Goal: Task Accomplishment & Management: Manage account settings

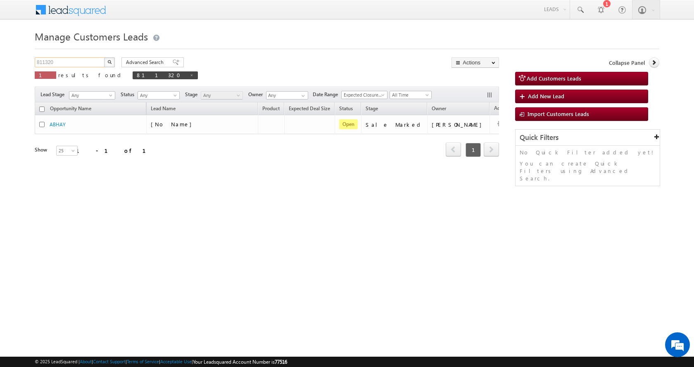
click at [36, 59] on input "811320" at bounding box center [70, 62] width 71 height 10
paste input "5381"
type input "815381"
click at [111, 62] on img "button" at bounding box center [109, 62] width 4 height 4
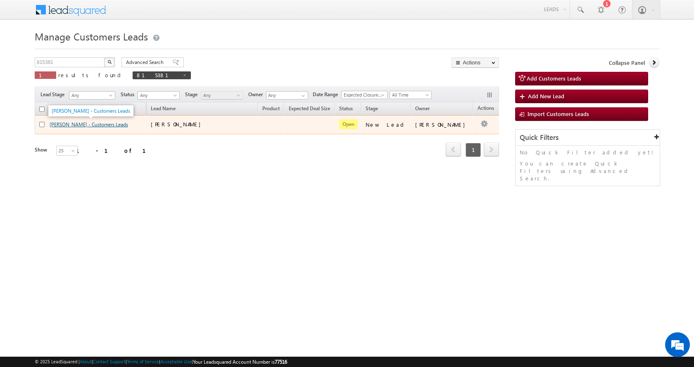
click at [74, 123] on link "[PERSON_NAME] - Customers Leads" at bounding box center [89, 124] width 78 height 6
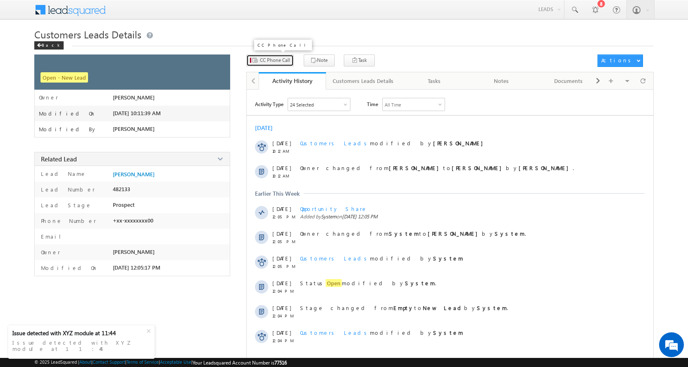
click at [283, 60] on span "CC Phone Call" at bounding box center [275, 60] width 30 height 7
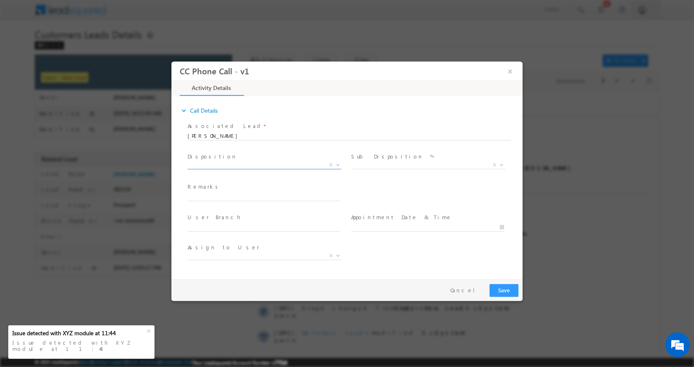
click at [220, 162] on span "X" at bounding box center [265, 165] width 154 height 8
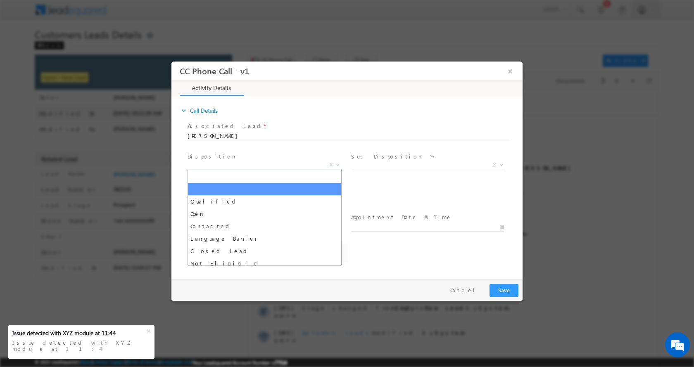
select select "[PERSON_NAME][EMAIL_ADDRESS][DOMAIN_NAME]"
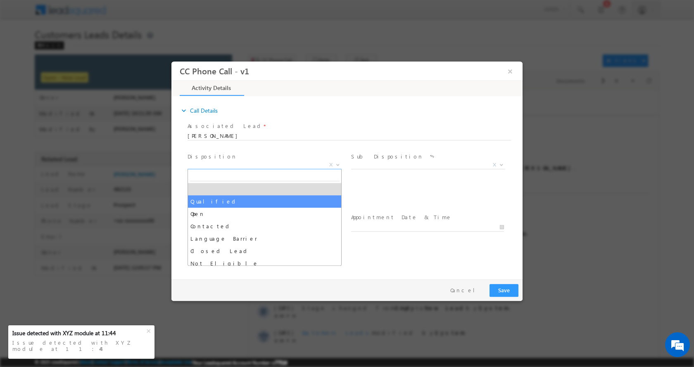
select select "Qualified"
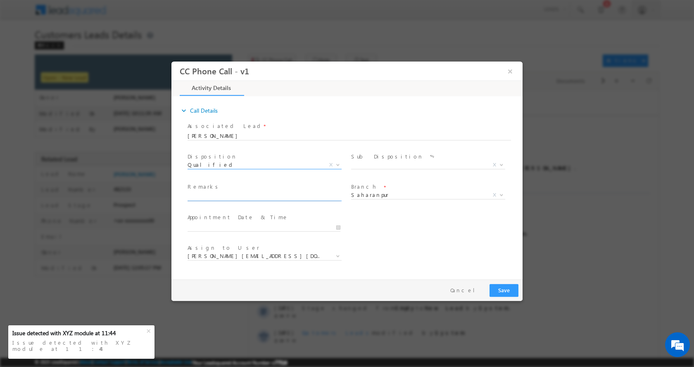
click at [226, 195] on input "text" at bounding box center [264, 196] width 153 height 8
paste input "MOHD SHAHUN-7037023300-HOME PURCHASE-LOAN-8 L-PV-20 L-BUDINESS-INCOME-70 K-AGE-…"
type input "MOHD SHAHUN-7037023300-HOME PURCHASE-LOAN-8 L-PV-20 L-BUDINESS-INCOME-70 K-AGE-…"
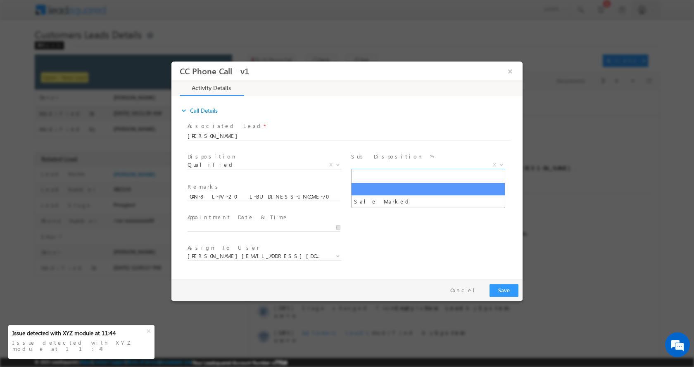
click at [501, 166] on span at bounding box center [500, 164] width 8 height 11
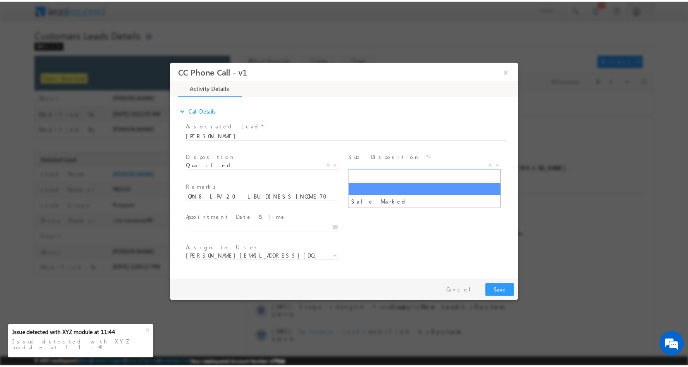
scroll to position [0, 0]
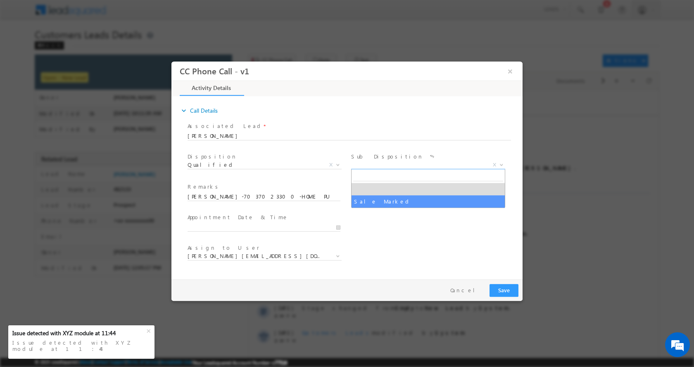
select select "Sale Marked"
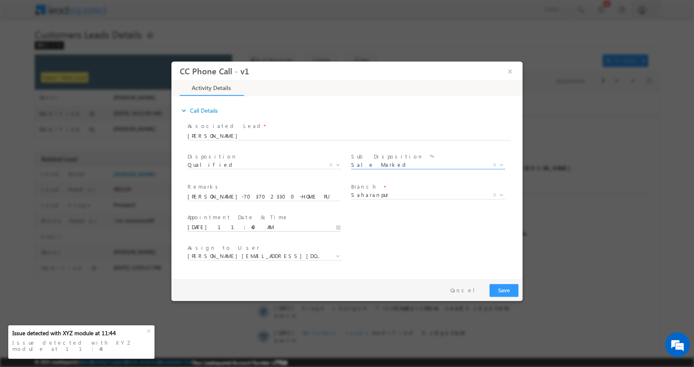
click at [340, 225] on input "09/04/2025 11:40 AM" at bounding box center [264, 227] width 153 height 8
type input "09/06/2025 12:40 PM"
type input "12"
click at [218, 214] on span at bounding box center [219, 213] width 6 height 6
type input "09/06/2025 12:39 PM"
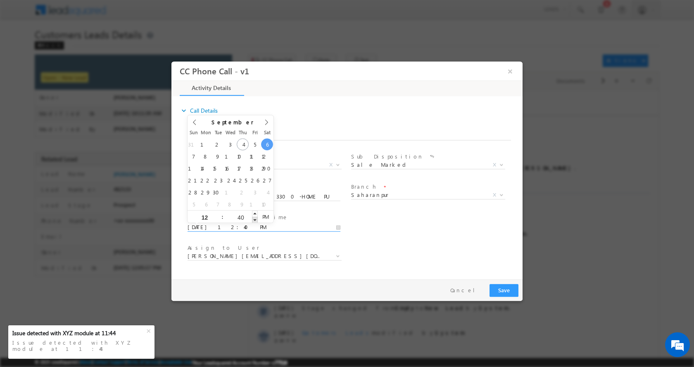
type input "39"
click at [256, 222] on span at bounding box center [255, 219] width 6 height 6
type input "09/06/2025 12:38 PM"
type input "38"
click at [256, 222] on span at bounding box center [255, 219] width 6 height 6
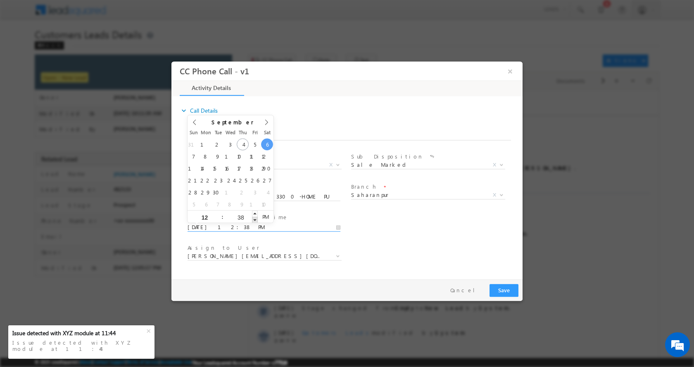
type input "09/06/2025 12:37 PM"
type input "37"
click at [256, 222] on span at bounding box center [255, 219] width 6 height 6
type input "09/06/2025 12:36 PM"
type input "36"
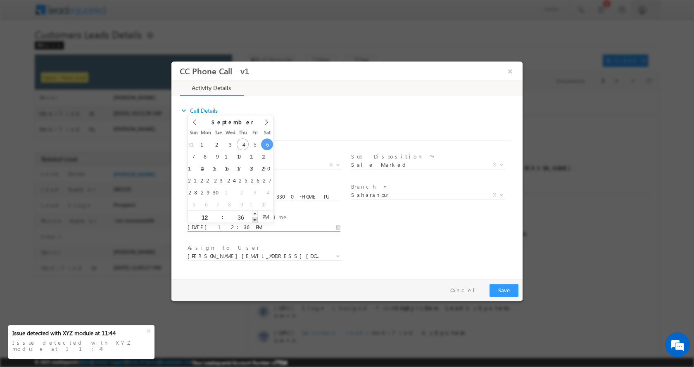
click at [256, 222] on span at bounding box center [255, 219] width 6 height 6
type input "09/06/2025 12:35 PM"
type input "35"
click at [256, 222] on span at bounding box center [255, 219] width 6 height 6
type input "09/06/2025 12:34 PM"
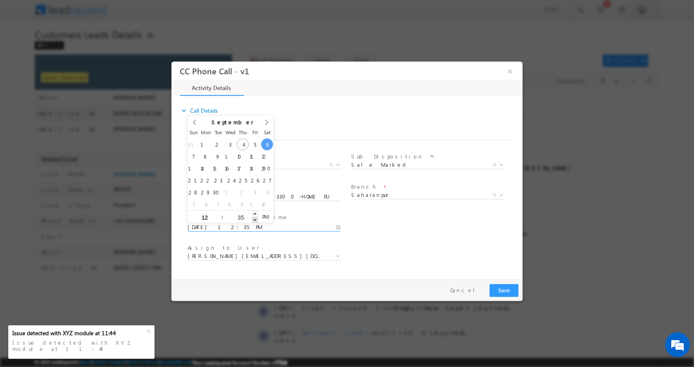
type input "34"
click at [256, 222] on span at bounding box center [255, 219] width 6 height 6
type input "09/06/2025 12:33 PM"
type input "33"
click at [256, 222] on span at bounding box center [255, 219] width 6 height 6
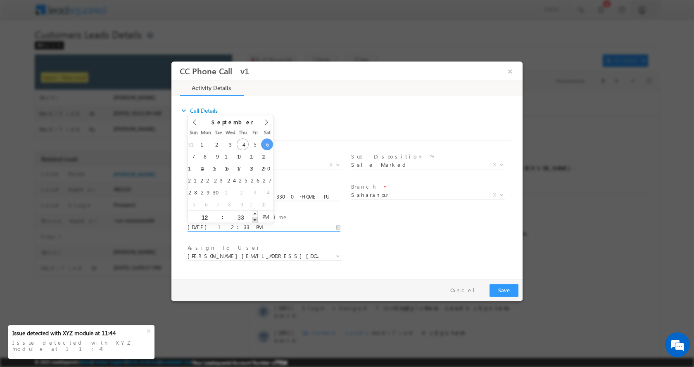
type input "09/06/2025 12:32 PM"
type input "32"
click at [256, 222] on span at bounding box center [255, 219] width 6 height 6
type input "09/06/2025 12:31 PM"
type input "31"
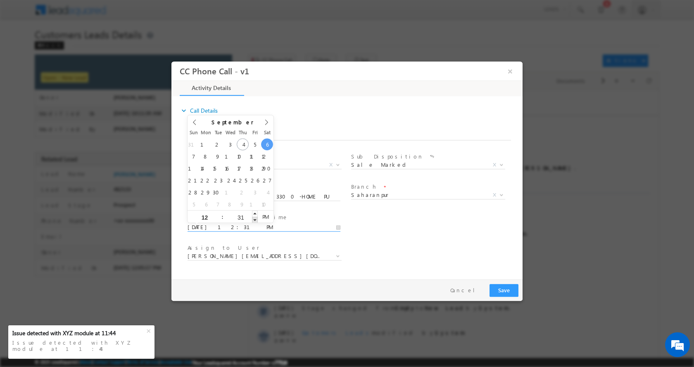
click at [256, 222] on span at bounding box center [255, 219] width 6 height 6
type input "09/06/2025 12:30 PM"
type input "30"
click at [256, 222] on span at bounding box center [255, 219] width 6 height 6
type input "09/06/2025 12:29 PM"
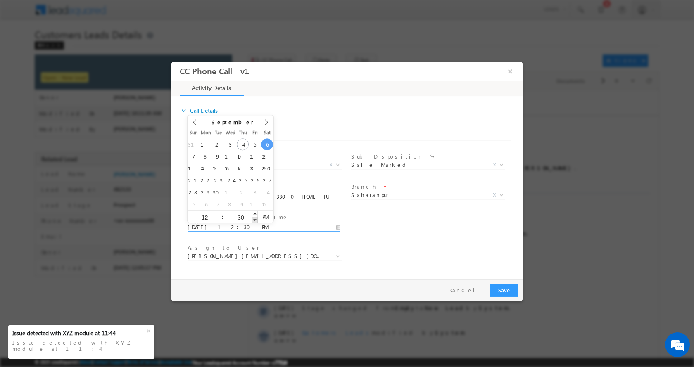
type input "29"
click at [256, 222] on span at bounding box center [255, 219] width 6 height 6
click at [509, 292] on button "Save" at bounding box center [503, 290] width 29 height 13
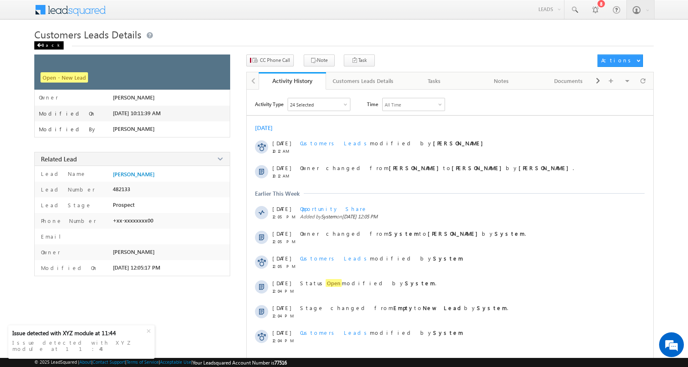
click at [49, 45] on div "Back" at bounding box center [48, 45] width 29 height 8
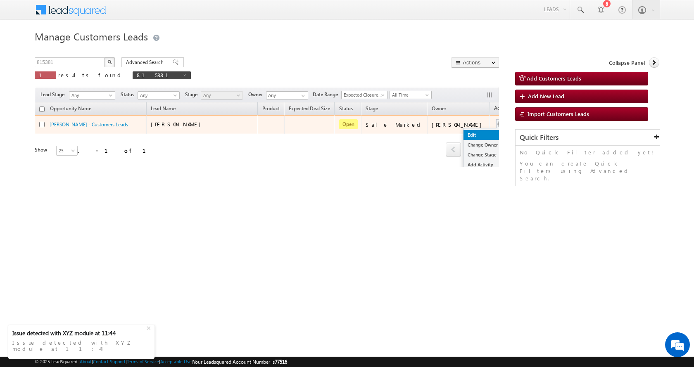
click at [463, 132] on link "Edit" at bounding box center [483, 135] width 41 height 10
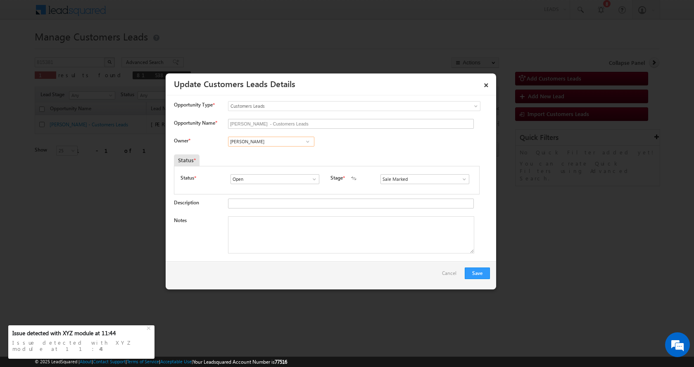
click at [236, 141] on input "Adnan Hasan" at bounding box center [271, 142] width 86 height 10
paste input "Kunal Kumar"
click at [276, 154] on link "Kunal Kumar kunal.kumar1@sgrlimited.in" at bounding box center [271, 155] width 86 height 16
type input "Kunal Kumar"
click at [295, 243] on textarea "Notes" at bounding box center [351, 234] width 246 height 37
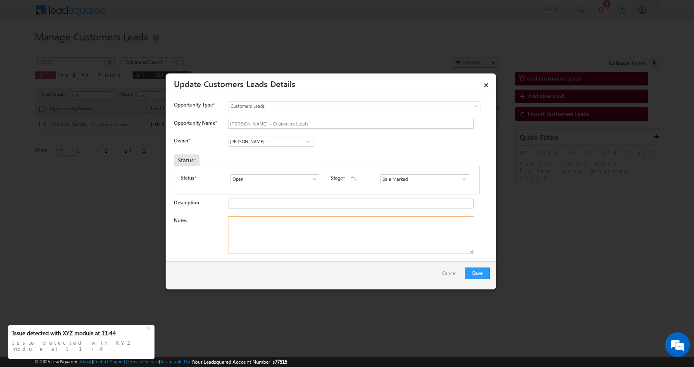
paste textarea "MOHD SHAHUN-7037023300- HOME PURCHASE - LOAN-8 L-PV-20 L-DOWN PAYMENT-12 L- BUS…"
type textarea "MOHD SHAHUN-7037023300- HOME PURCHASE - LOAN-8 L-PV-20 L-DOWN PAYMENT-12 L- BUS…"
click at [472, 274] on button "Save" at bounding box center [477, 274] width 25 height 12
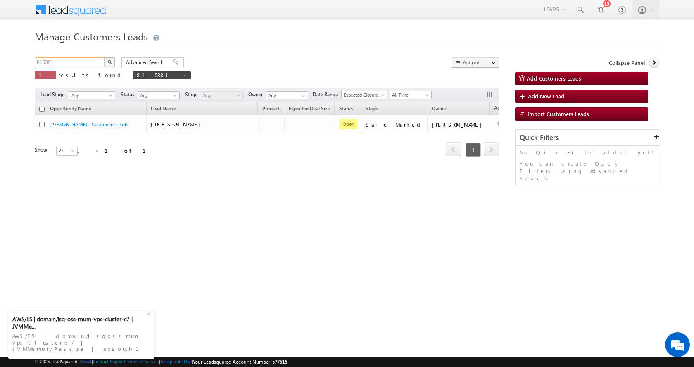
click at [48, 62] on input "815381" at bounding box center [70, 62] width 71 height 10
paste input "3372"
type input "813372"
click at [104, 57] on button "button" at bounding box center [109, 62] width 11 height 10
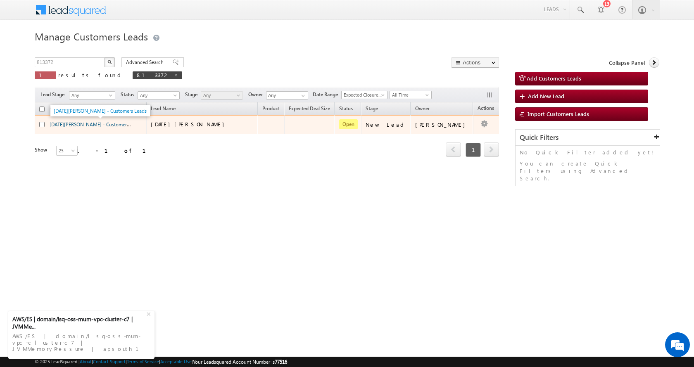
click at [78, 124] on link "RAJA SHARMA - Customers Leads" at bounding box center [96, 124] width 93 height 7
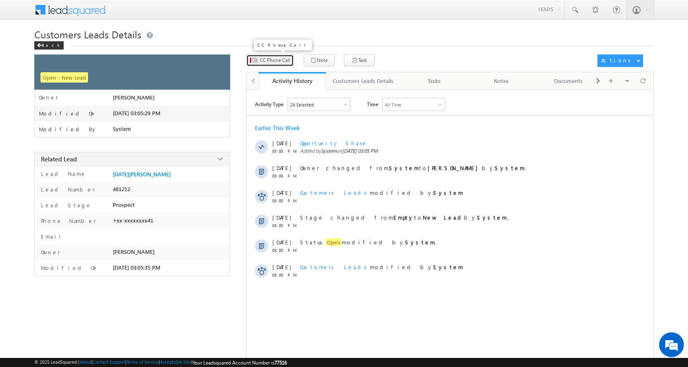
click at [266, 65] on button "CC Phone Call" at bounding box center [270, 61] width 48 height 12
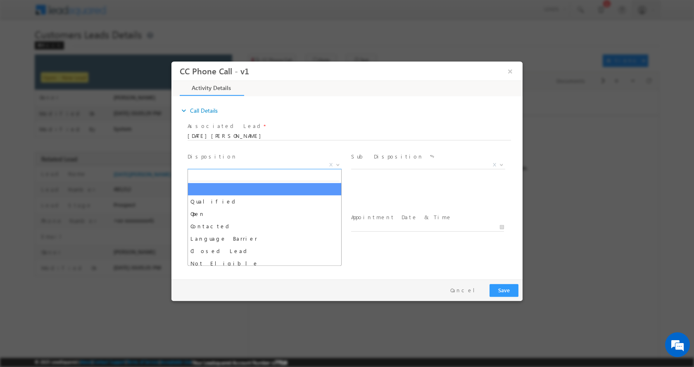
click at [336, 163] on b at bounding box center [337, 164] width 5 height 3
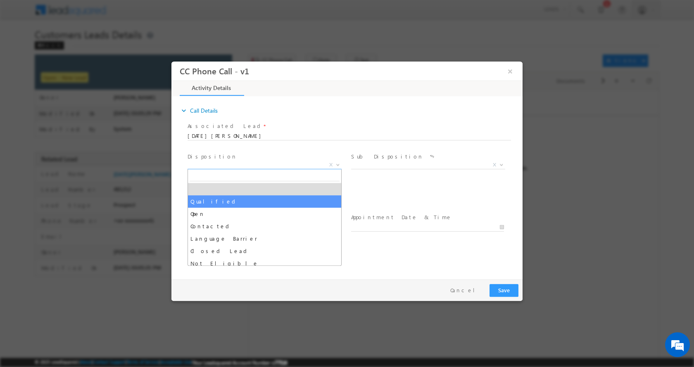
select select "Qualified"
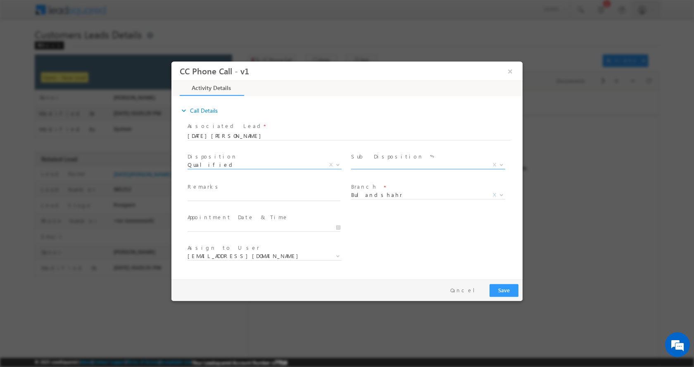
click at [504, 166] on span at bounding box center [500, 164] width 8 height 11
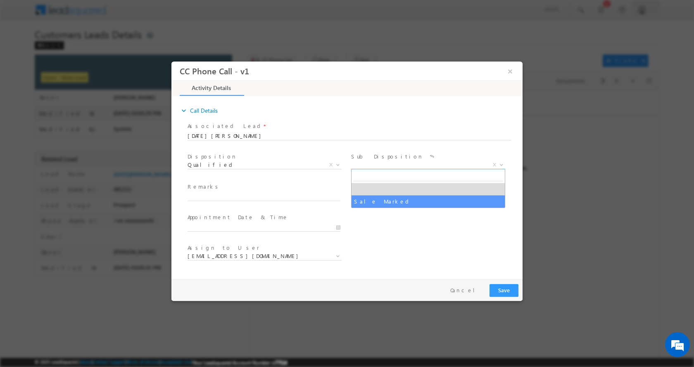
select select "Sale Marked"
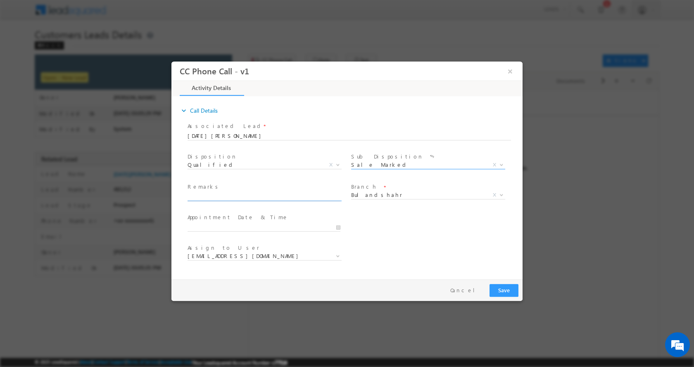
click at [243, 197] on input "text" at bounding box center [264, 196] width 153 height 8
paste input "RAJA SHARMA-9548232441-P+C-LOAN-12-REG-NAGAR NIGAM-26-JOB-26 K-EMI-17000 K-F IN…"
type input "RAJA SHARMA-9548232441-P+C-LOAN-12-REG-NAGAR NIGAM-26-JOB-26 K-EMI-17000 K-F IN…"
click at [339, 228] on input "09/04/2025 11:57 AM" at bounding box center [264, 227] width 153 height 8
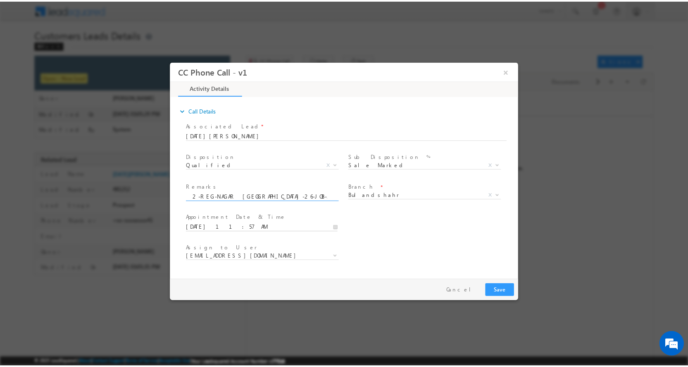
scroll to position [0, 0]
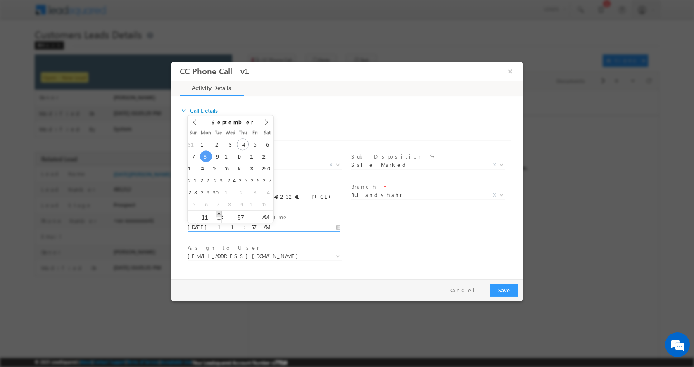
type input "09/08/2025 12:57 PM"
type input "12"
click at [219, 215] on span at bounding box center [219, 213] width 6 height 6
type input "09/08/2025 12:56 PM"
type input "56"
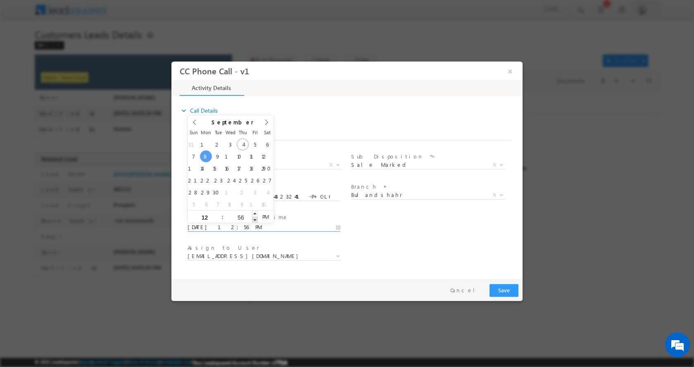
click at [254, 219] on span at bounding box center [255, 219] width 6 height 6
type input "09/08/2025 12:55 PM"
click at [254, 219] on span at bounding box center [255, 219] width 6 height 6
click at [241, 217] on input "55" at bounding box center [240, 216] width 34 height 5
type input "00"
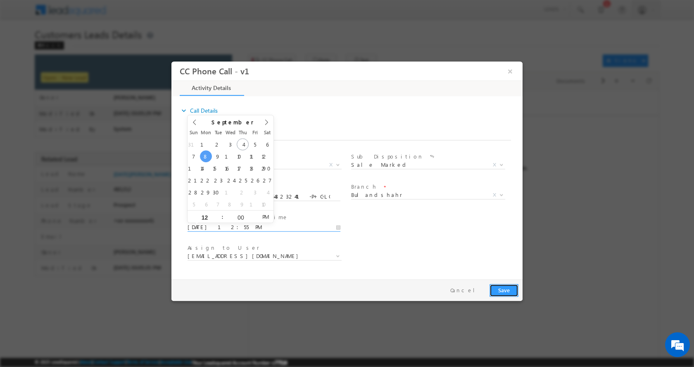
type input "09/08/2025 12:00 PM"
click at [507, 292] on button "Save" at bounding box center [503, 290] width 29 height 13
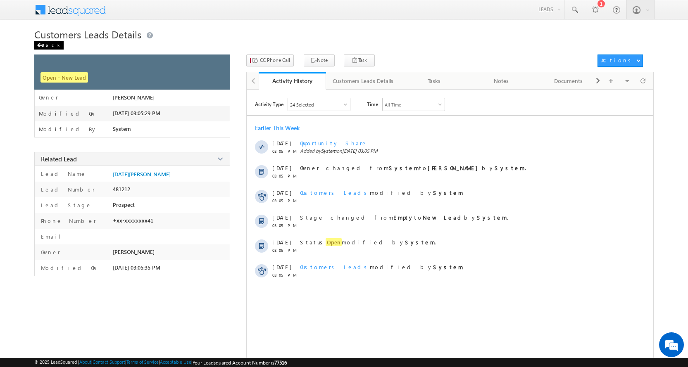
click at [47, 47] on div "Back" at bounding box center [48, 45] width 29 height 8
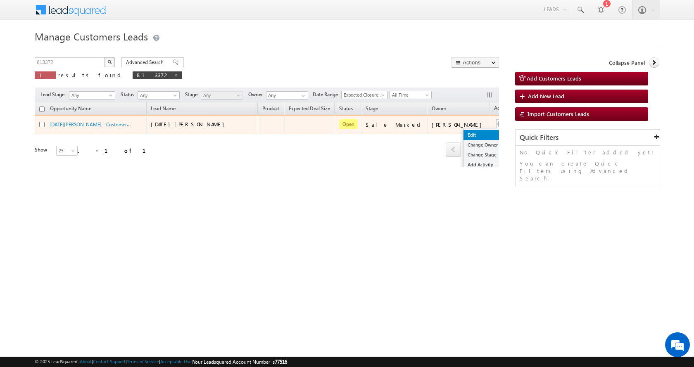
click at [463, 138] on link "Edit" at bounding box center [483, 135] width 41 height 10
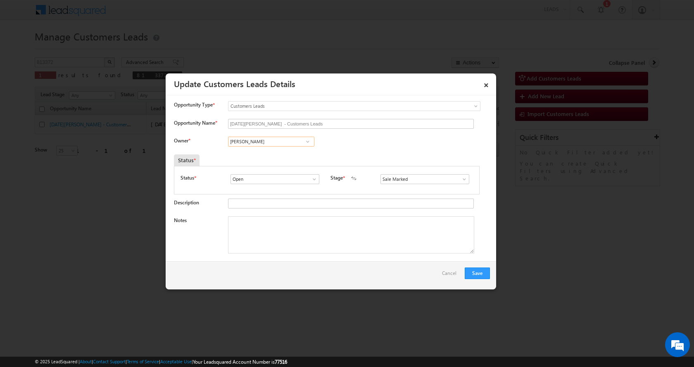
click at [240, 140] on input "[PERSON_NAME]" at bounding box center [271, 142] width 86 height 10
paste input "[PERSON_NAME]"
click at [292, 153] on link "[PERSON_NAME] [PERSON_NAME][EMAIL_ADDRESS][PERSON_NAME][DOMAIN_NAME]" at bounding box center [271, 155] width 86 height 16
drag, startPoint x: 272, startPoint y: 143, endPoint x: 212, endPoint y: 154, distance: 61.0
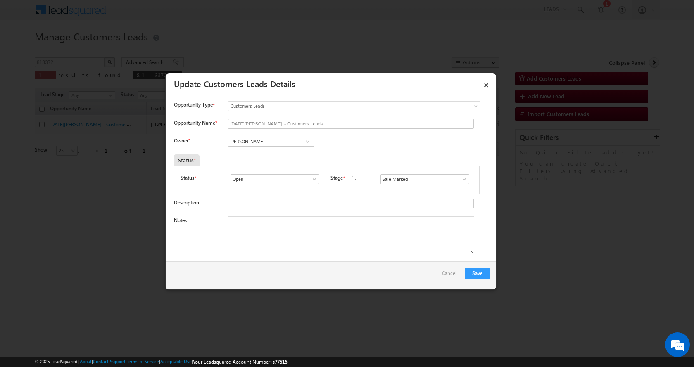
click at [309, 142] on span at bounding box center [308, 141] width 8 height 7
click at [281, 143] on input "[PERSON_NAME]" at bounding box center [271, 142] width 86 height 10
click at [277, 152] on link "[PERSON_NAME] [PERSON_NAME][EMAIL_ADDRESS][PERSON_NAME][DOMAIN_NAME]" at bounding box center [271, 155] width 86 height 16
type input "[PERSON_NAME]"
click at [269, 231] on textarea "Notes" at bounding box center [351, 234] width 246 height 37
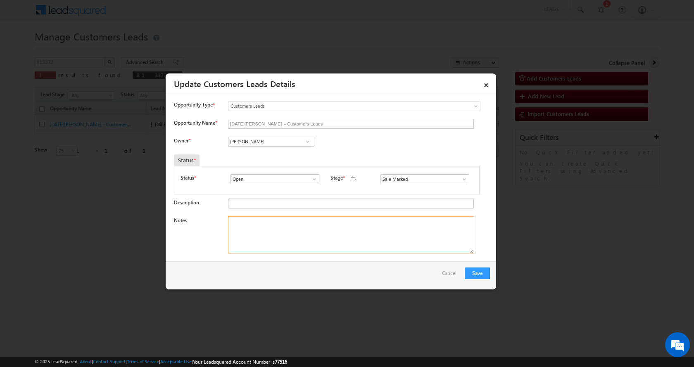
click at [272, 230] on textarea "Notes" at bounding box center [351, 234] width 246 height 37
paste textarea "[DATE][PERSON_NAME]-9548232441 -P+C-LOAN-12-REG-NAGAR [PERSON_NAME]-26-JOB-26 K…"
type textarea "[DATE][PERSON_NAME]-9548232441 -P+C-LOAN-12-REG-NAGAR [PERSON_NAME]-26-JOB-26 K…"
click at [480, 273] on button "Save" at bounding box center [477, 274] width 25 height 12
